Goal: Information Seeking & Learning: Learn about a topic

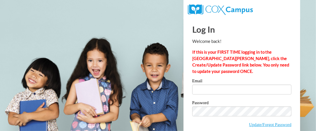
type input "fialloswendy@gmail.com"
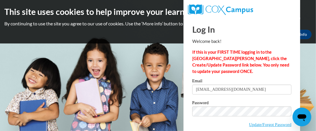
click at [182, 92] on body "This site uses cookies to help improve your learning experience. By continuing …" at bounding box center [158, 65] width 316 height 131
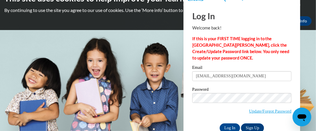
scroll to position [28, 0]
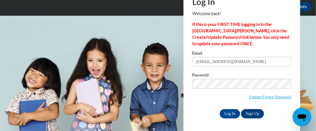
click at [316, 63] on body "This site uses cookies to help improve your learning experience. By continuing …" at bounding box center [158, 37] width 316 height 131
click at [228, 113] on input "Log In" at bounding box center [230, 113] width 20 height 9
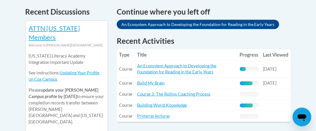
scroll to position [269, 0]
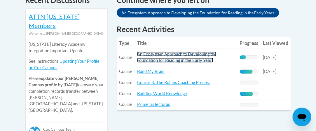
click at [181, 52] on link "An Ecosystem Approach to Developing the Foundation for Reading in the Early Yea…" at bounding box center [176, 57] width 79 height 11
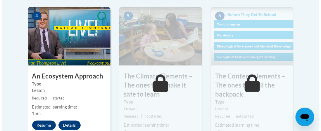
scroll to position [401, 0]
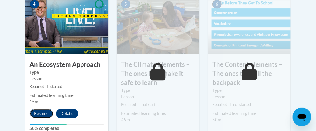
click at [39, 117] on button "Resume" at bounding box center [42, 113] width 24 height 9
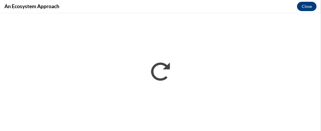
scroll to position [0, 0]
